Goal: Navigation & Orientation: Understand site structure

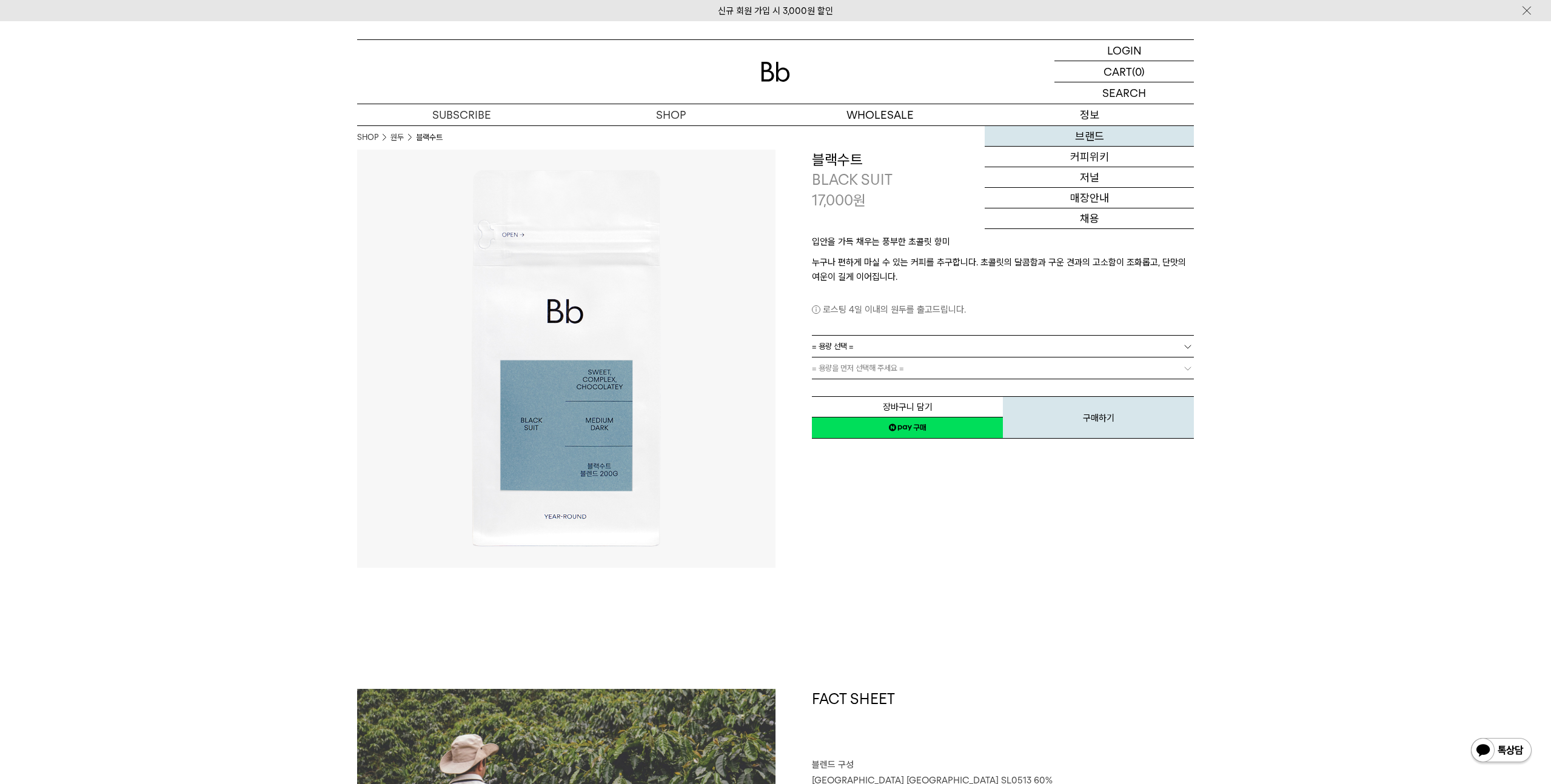
click at [1093, 133] on link "브랜드" at bounding box center [1089, 136] width 209 height 21
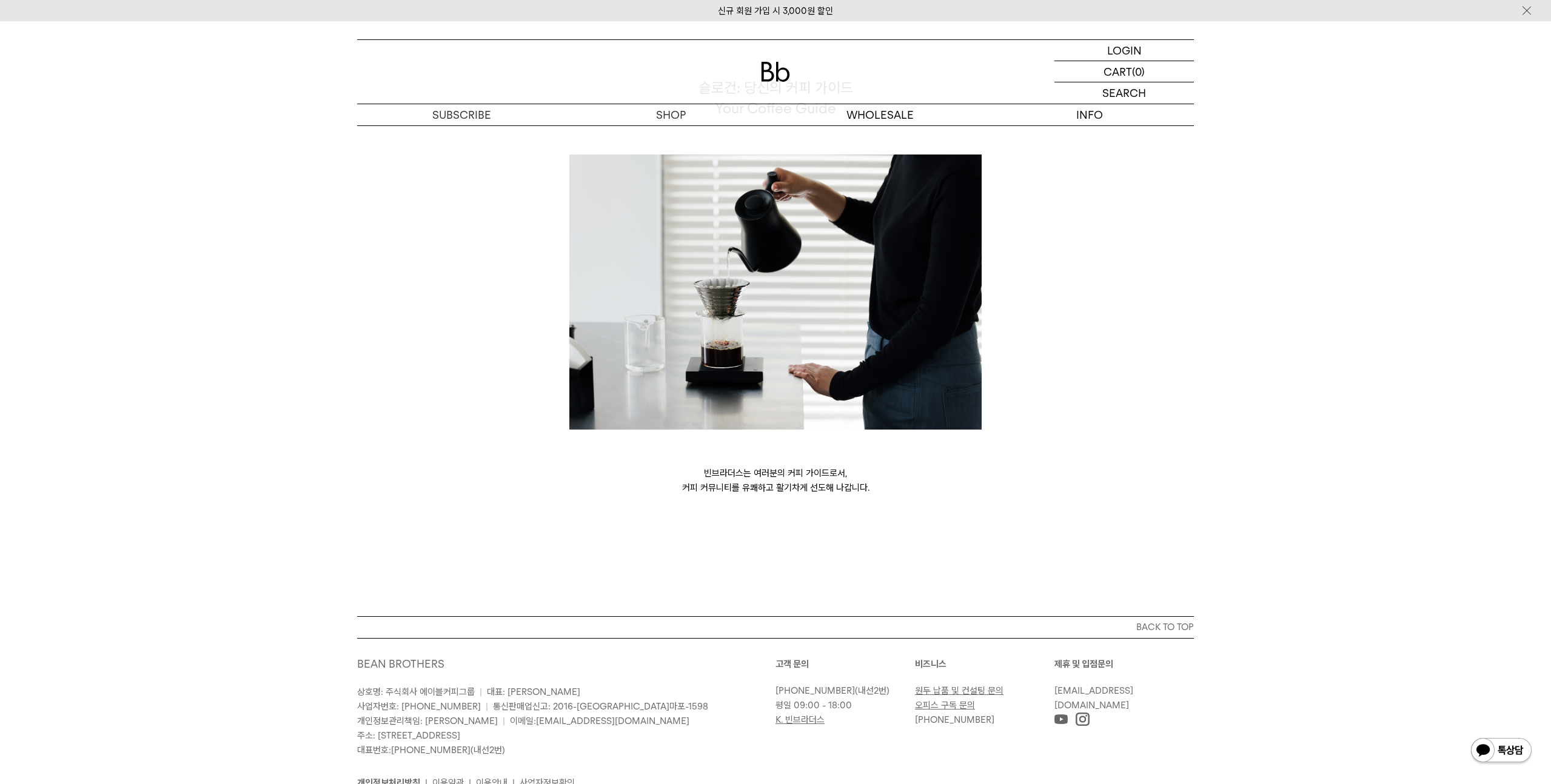
scroll to position [3082, 0]
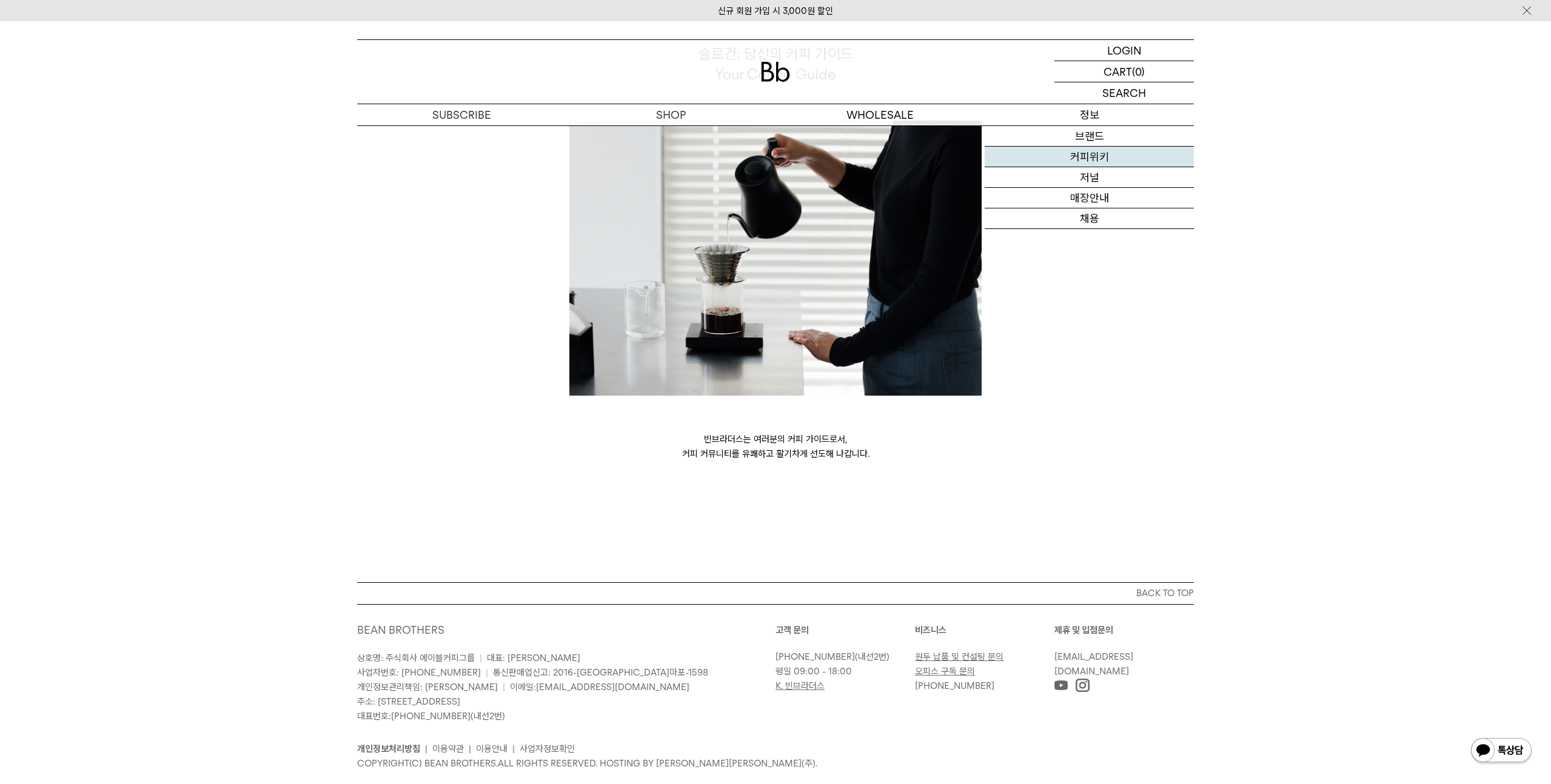
click at [1100, 165] on link "커피위키" at bounding box center [1089, 157] width 209 height 21
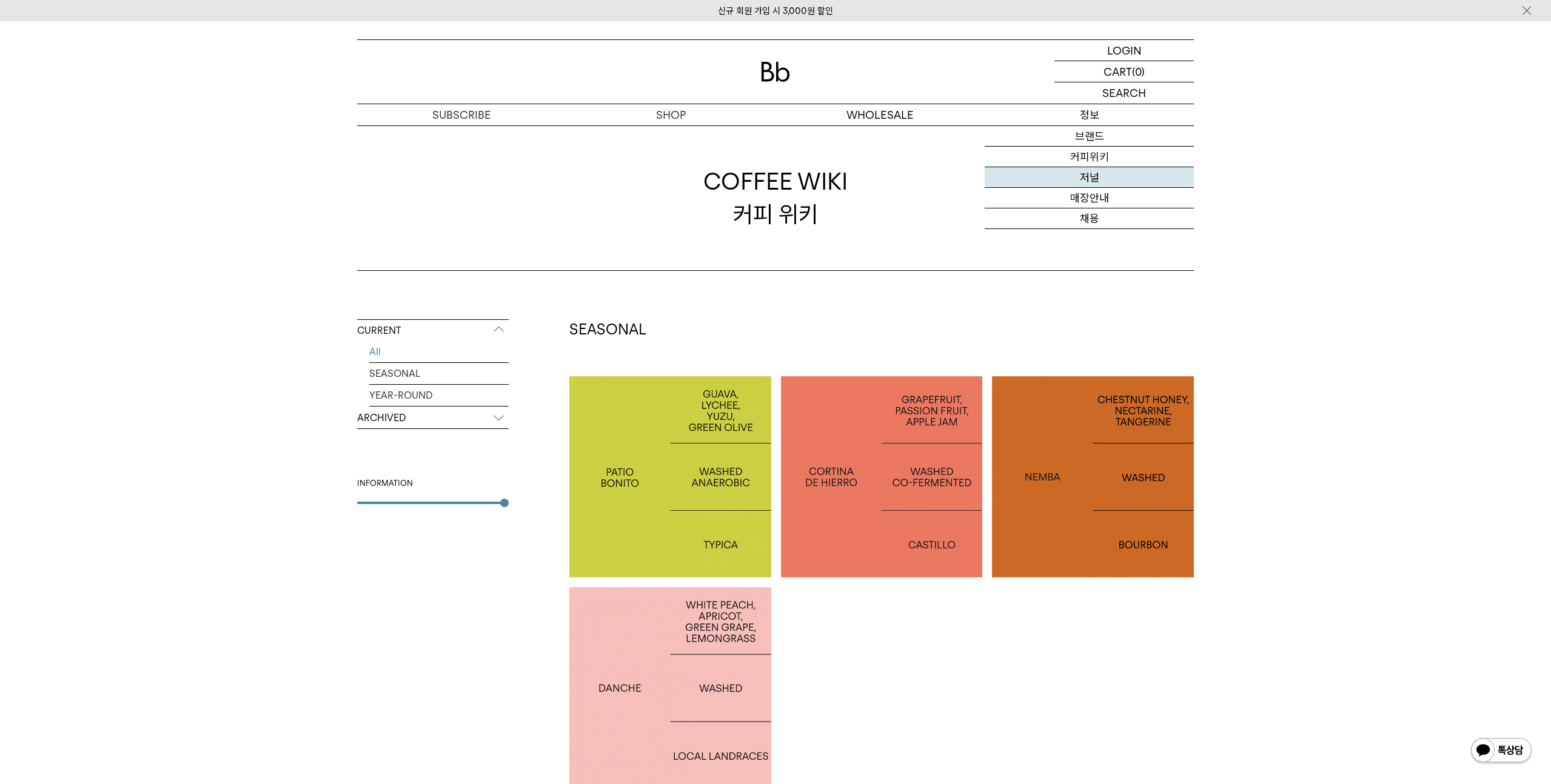
click at [1084, 180] on link "저널" at bounding box center [1089, 178] width 209 height 21
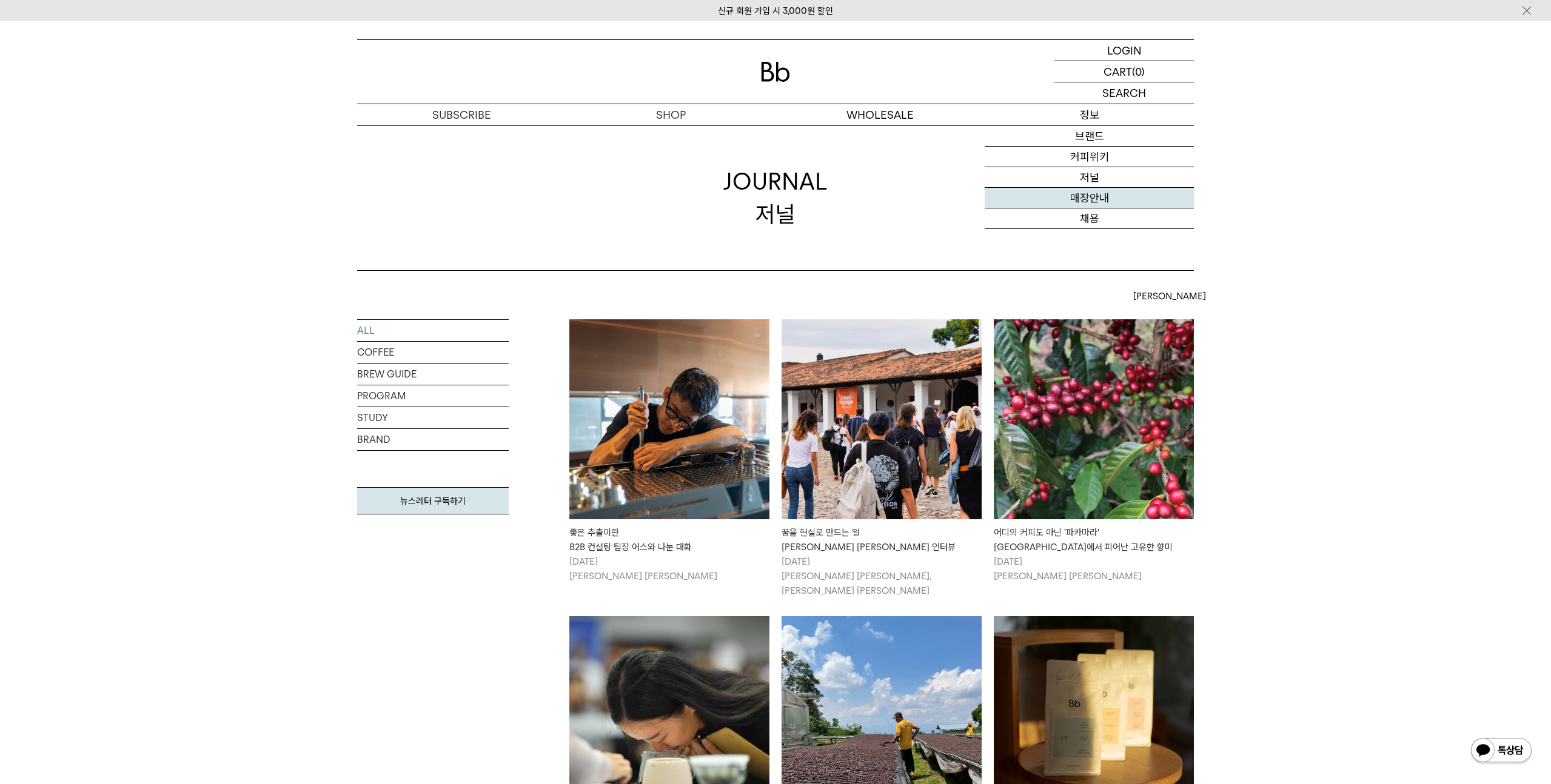
click at [1100, 198] on link "매장안내" at bounding box center [1089, 198] width 209 height 21
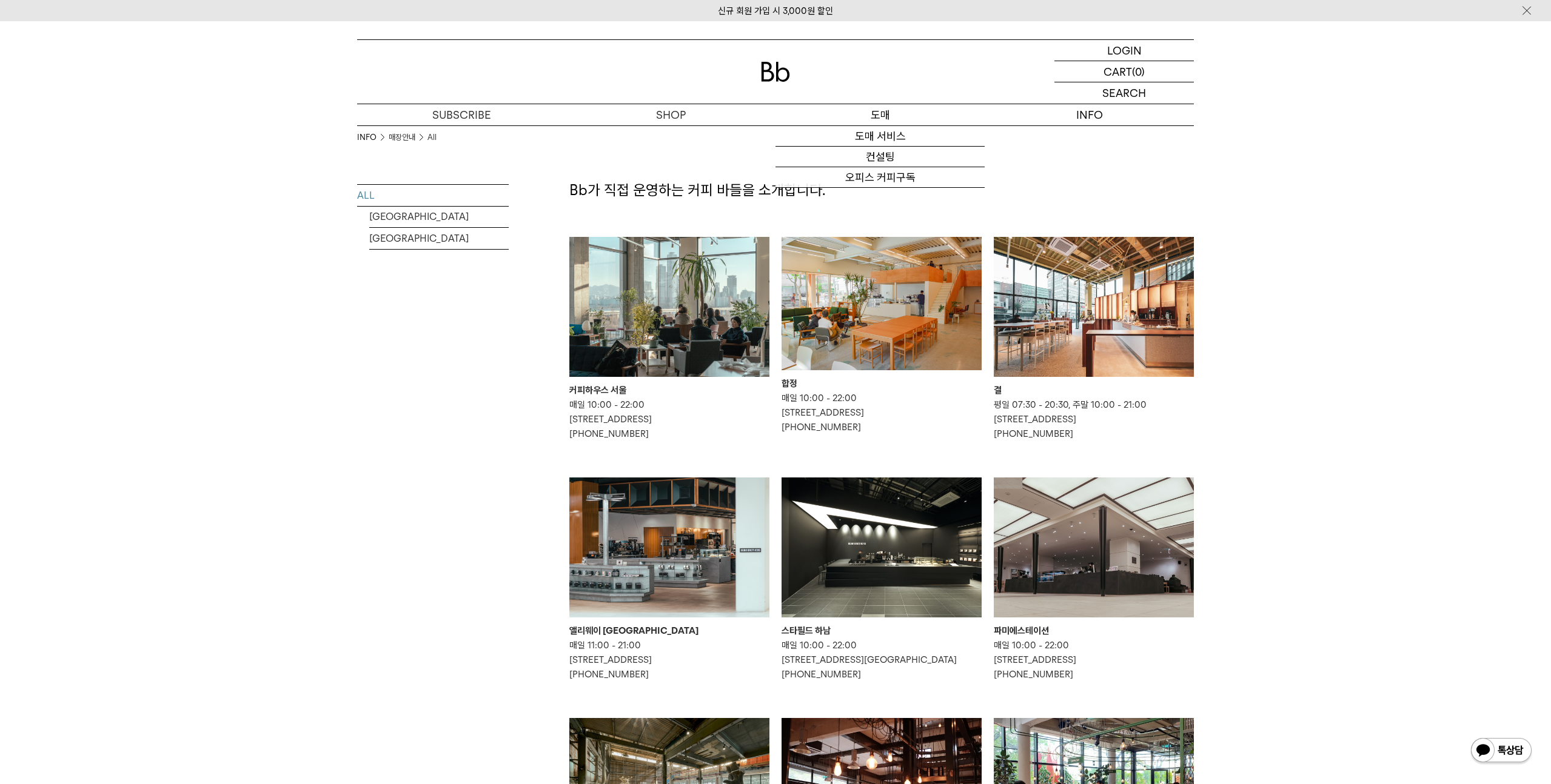
click at [872, 116] on p "도매" at bounding box center [880, 115] width 209 height 21
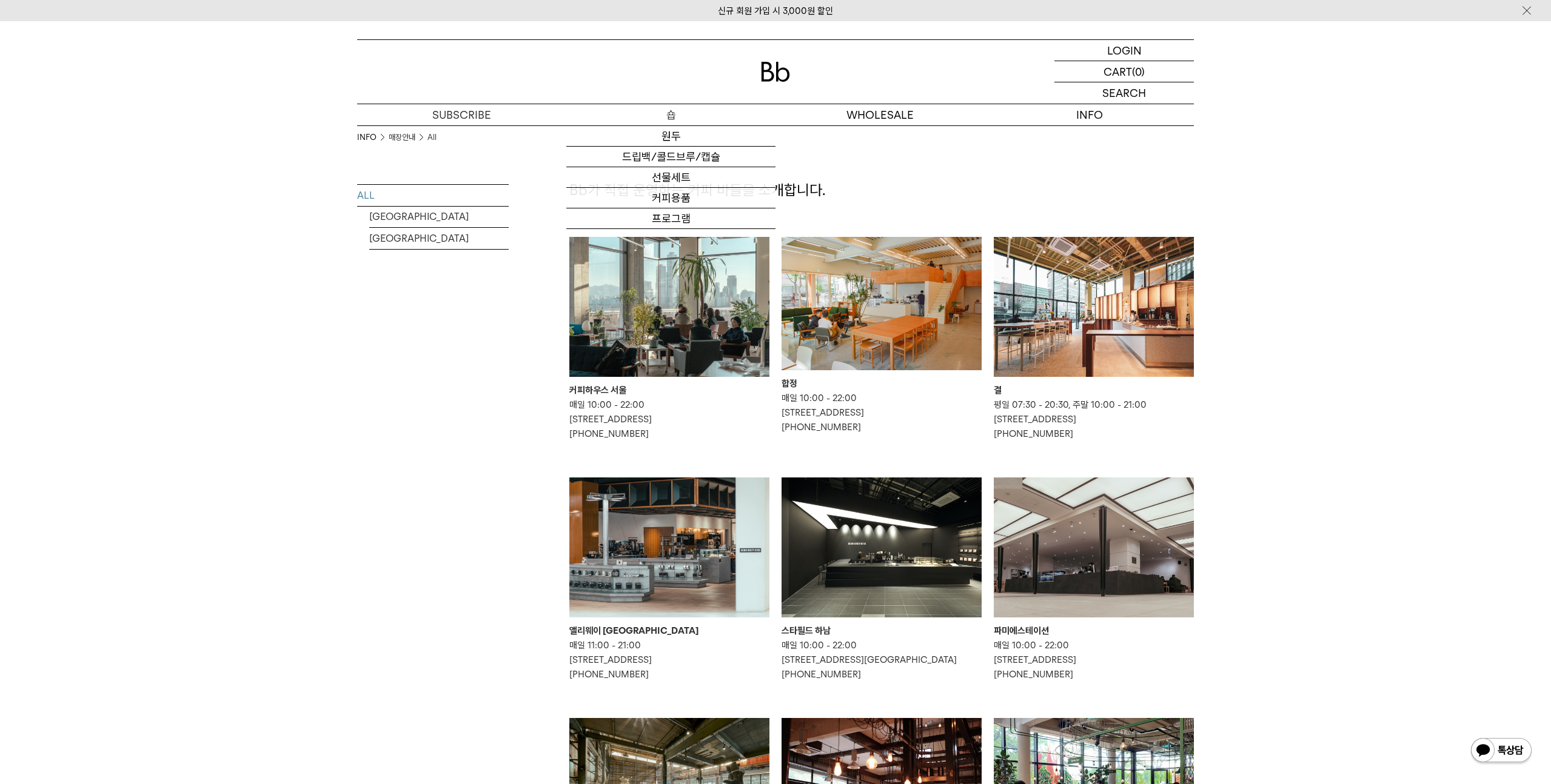
click at [672, 116] on p "숍" at bounding box center [670, 115] width 209 height 21
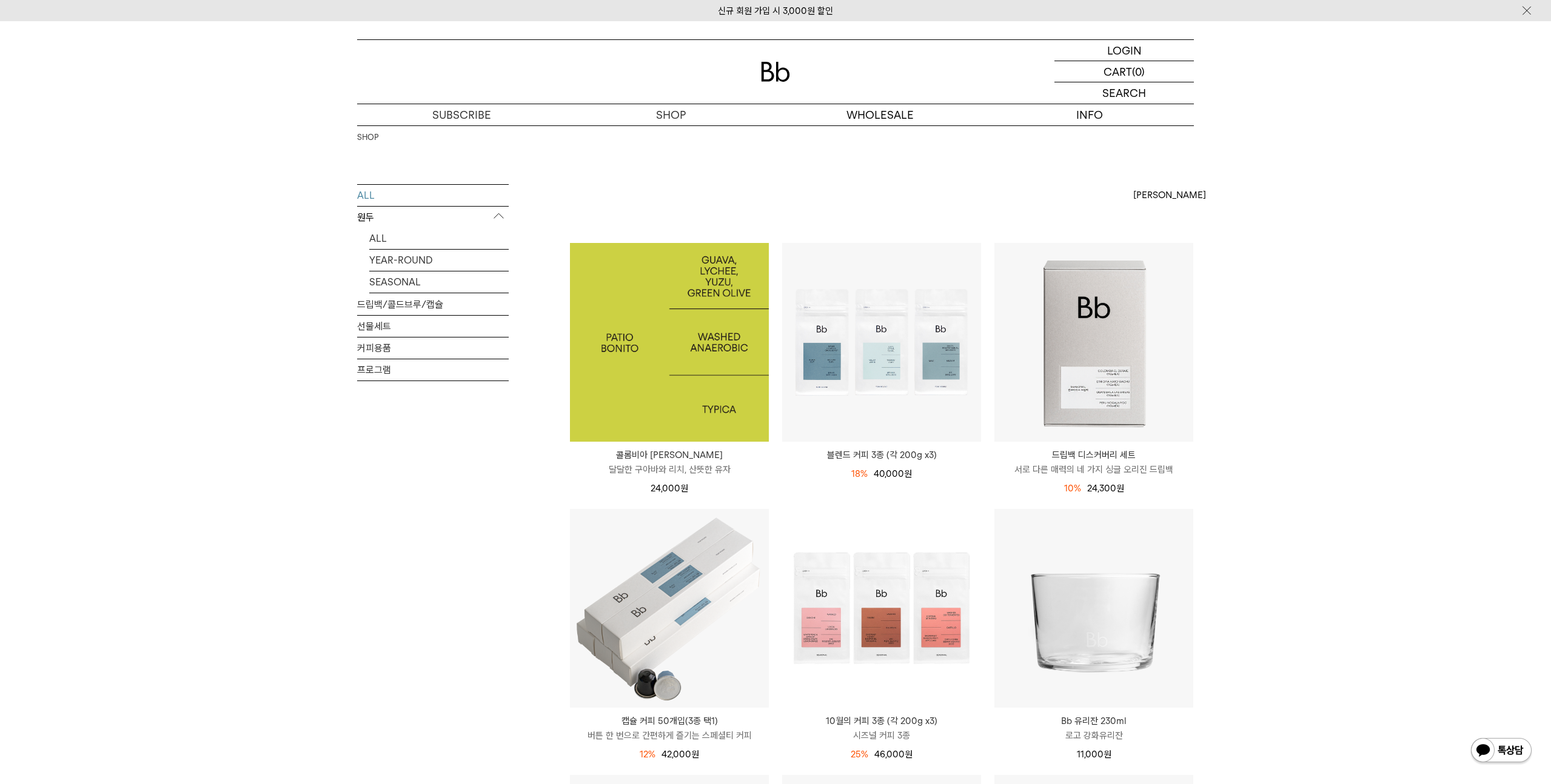
click at [715, 403] on img at bounding box center [670, 343] width 199 height 199
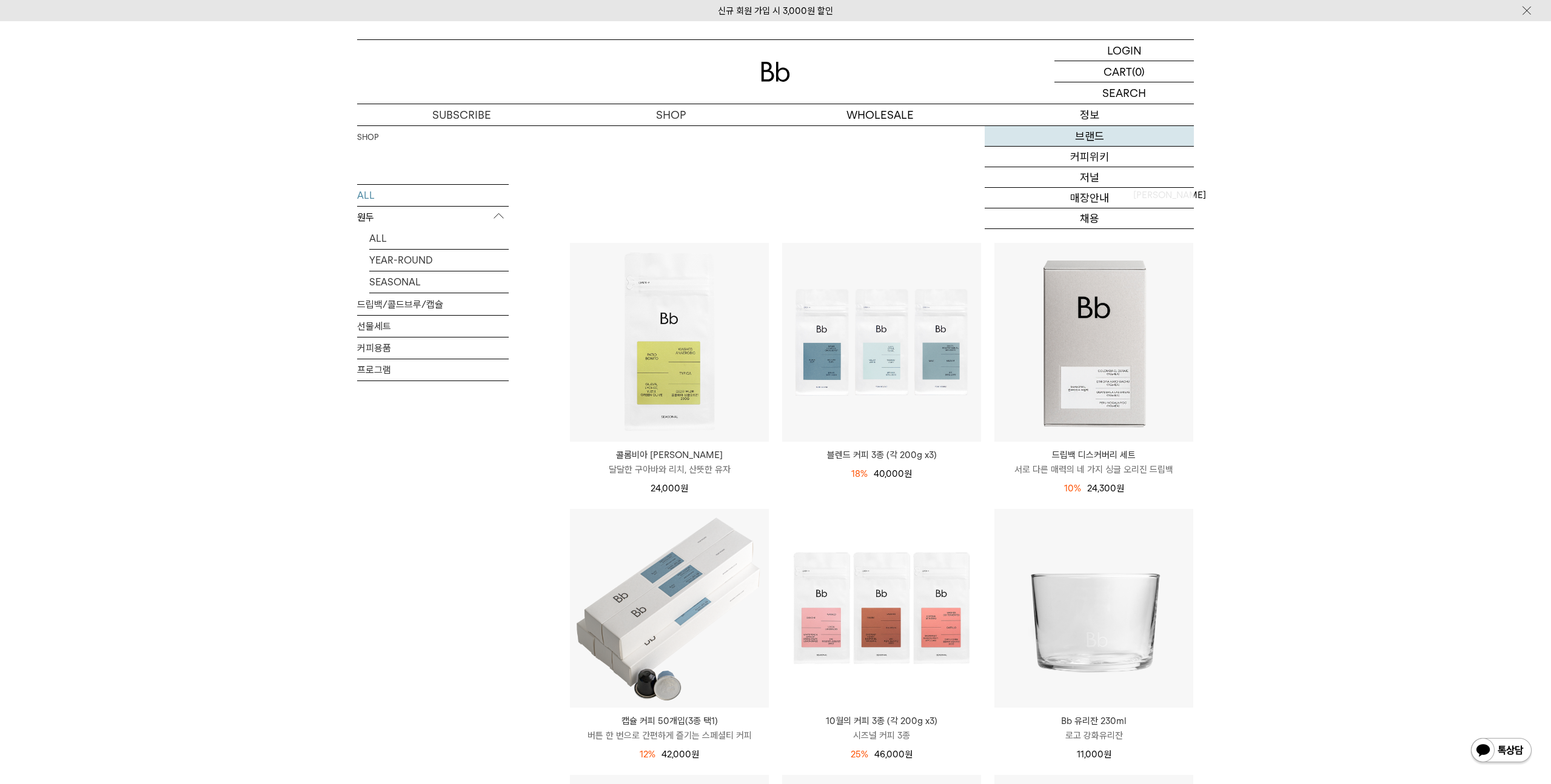
click at [1089, 140] on link "브랜드" at bounding box center [1089, 136] width 209 height 21
